Goal: Information Seeking & Learning: Learn about a topic

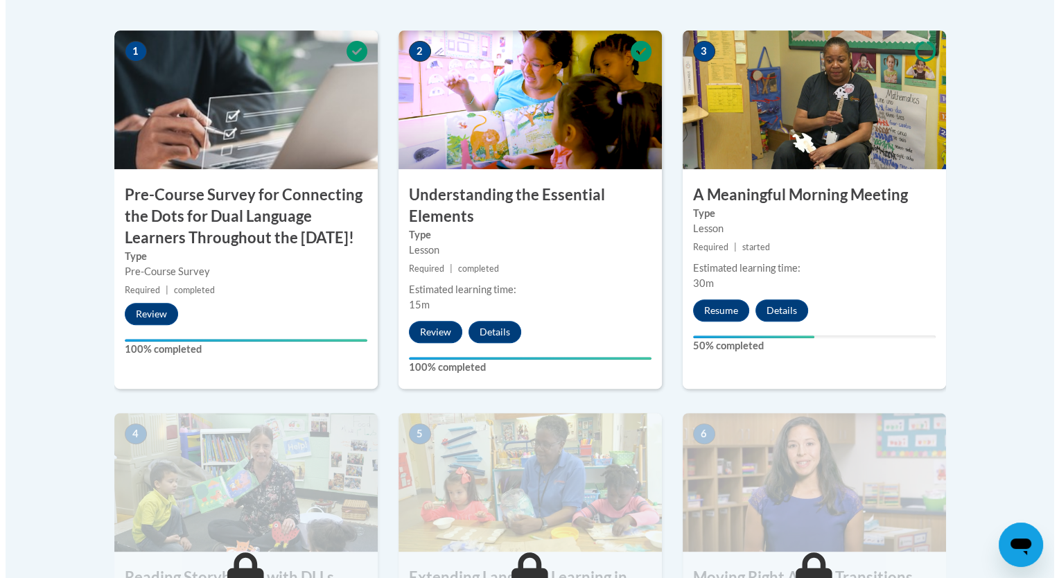
scroll to position [471, 0]
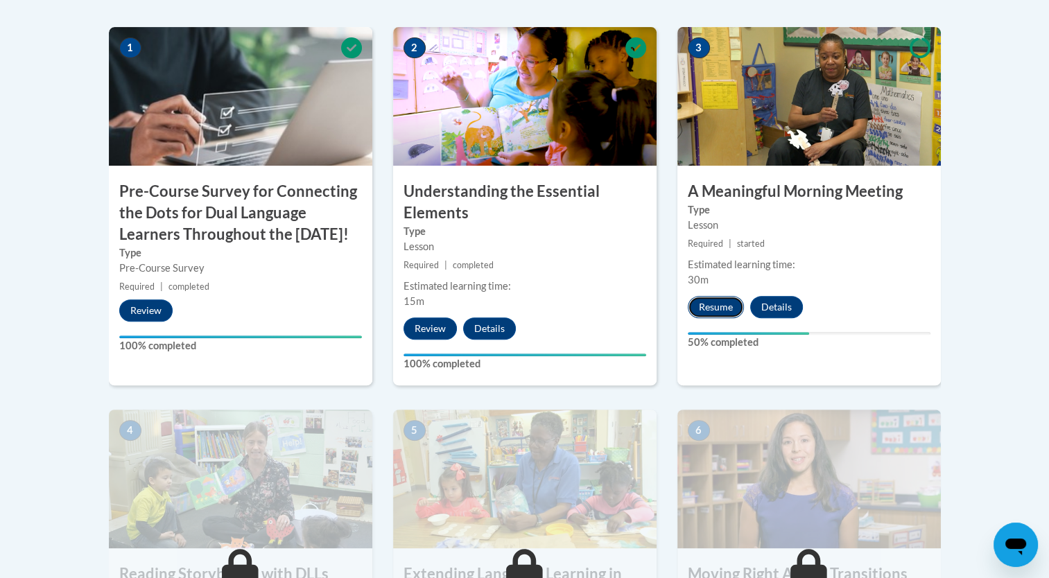
click at [711, 306] on button "Resume" at bounding box center [716, 307] width 56 height 22
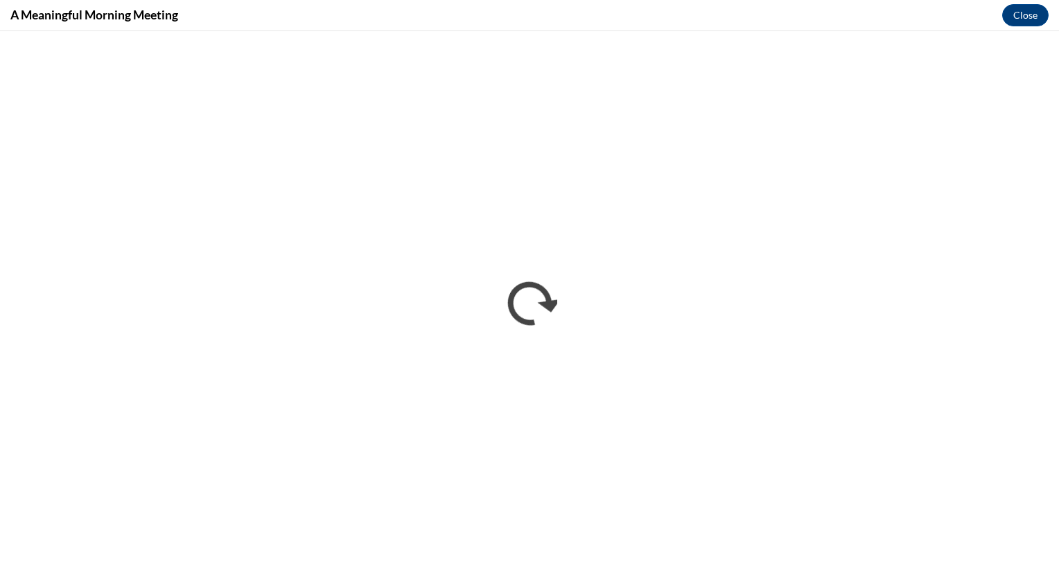
scroll to position [0, 0]
